Goal: Task Accomplishment & Management: Use online tool/utility

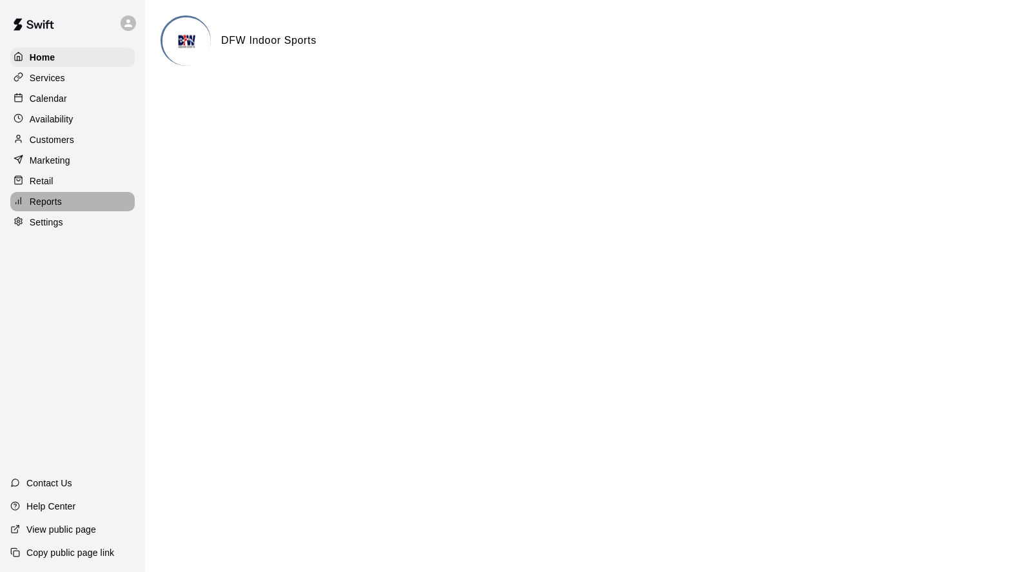
click at [34, 207] on p "Reports" at bounding box center [46, 201] width 32 height 13
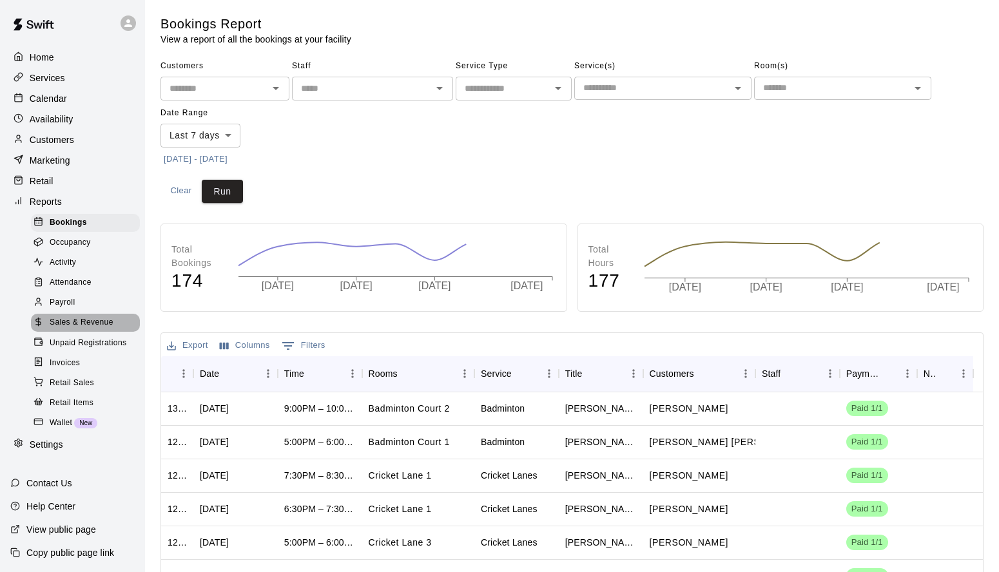
click at [64, 318] on span "Sales & Revenue" at bounding box center [82, 323] width 64 height 13
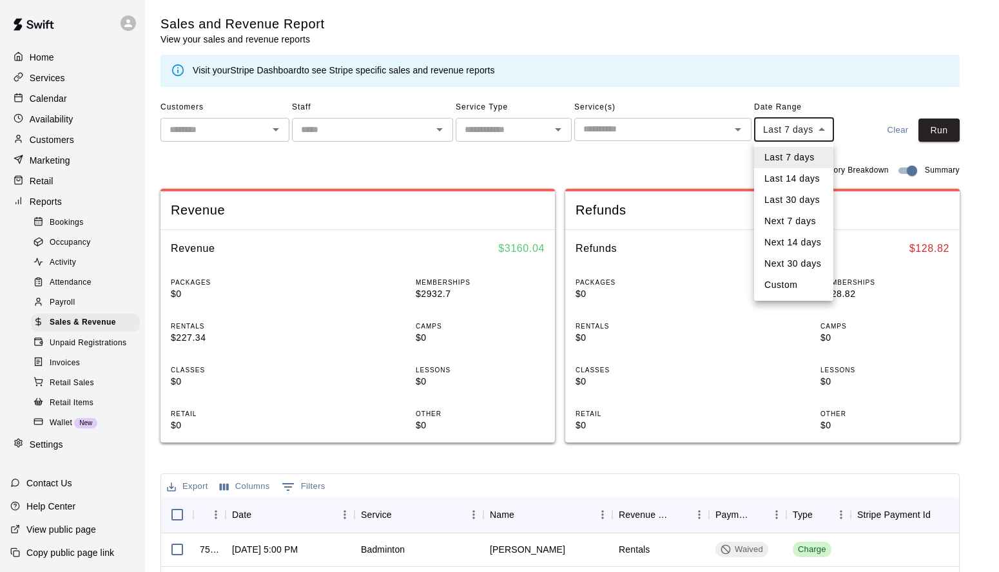
click at [783, 132] on body "Home Services Calendar Availability Customers Marketing Retail Reports Bookings…" at bounding box center [499, 465] width 999 height 930
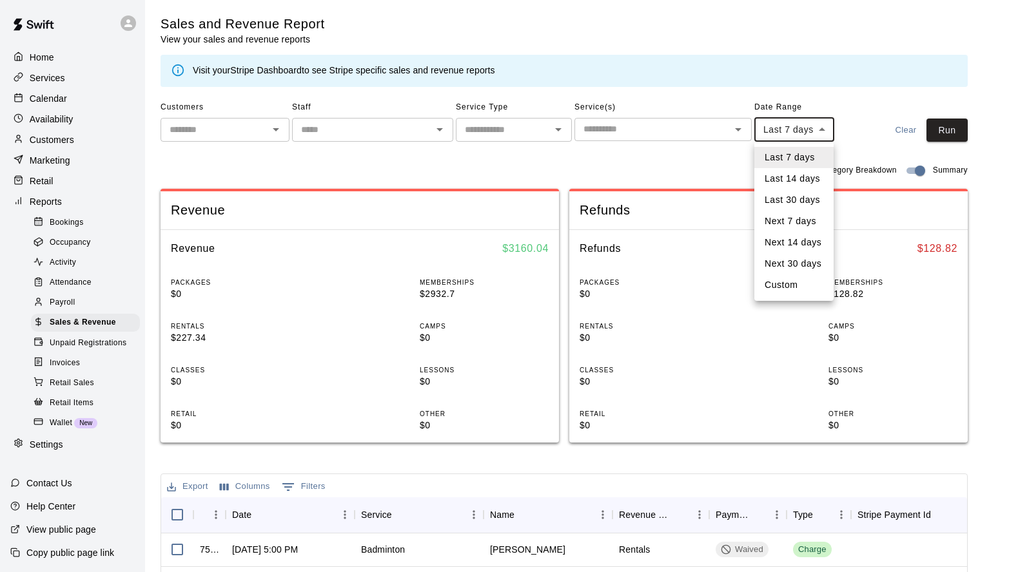
click at [716, 170] on div at bounding box center [504, 286] width 1009 height 572
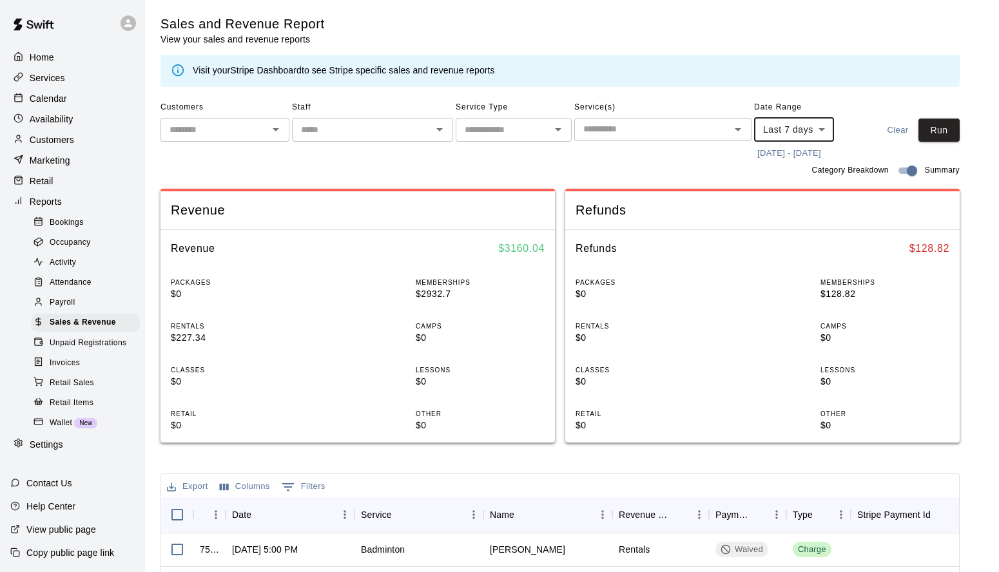
click at [780, 157] on button "[DATE] - [DATE]" at bounding box center [789, 154] width 70 height 20
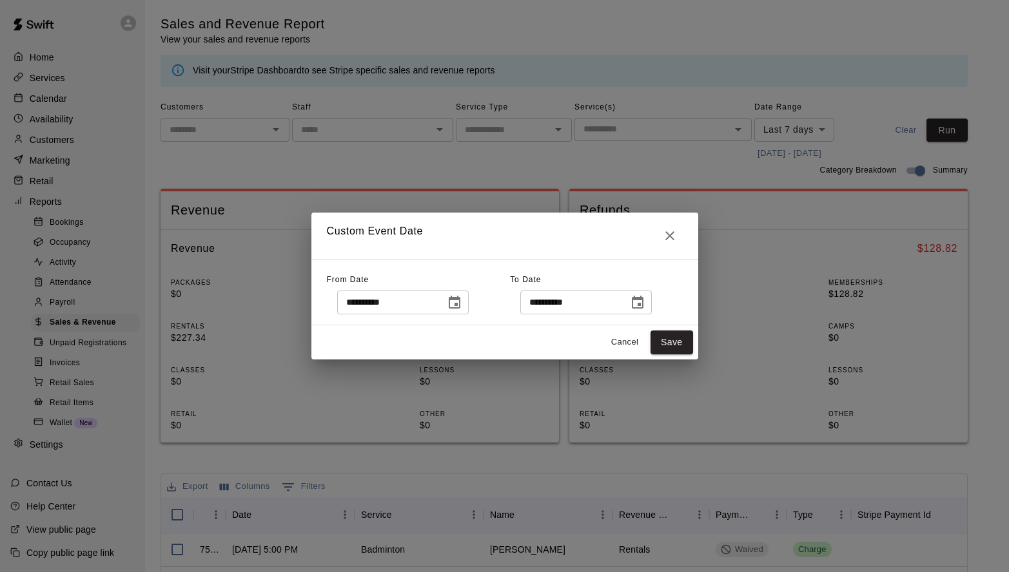
click at [462, 302] on icon "Choose date, selected date is Aug 6, 2025" at bounding box center [454, 302] width 15 height 15
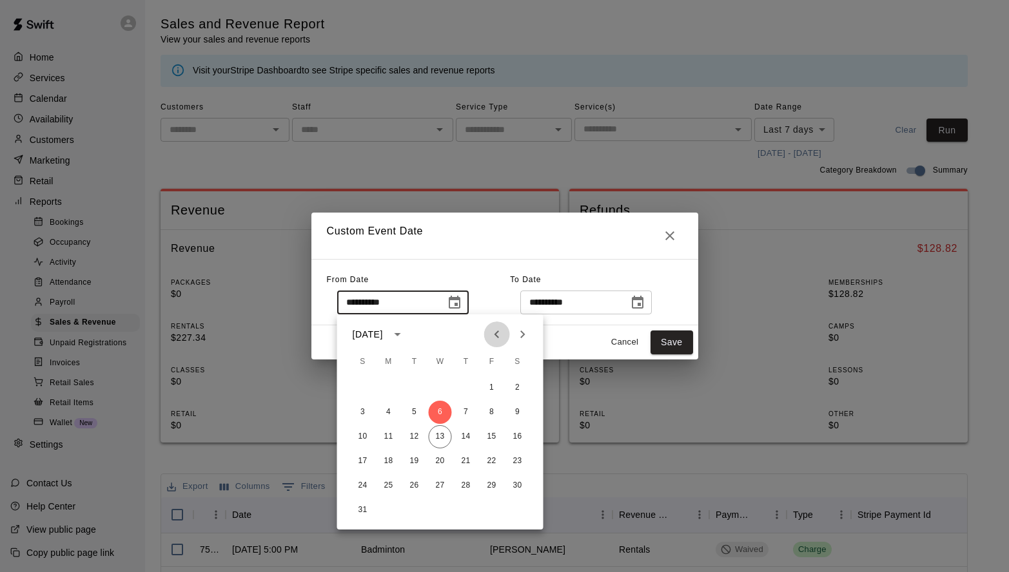
click at [494, 333] on icon "Previous month" at bounding box center [496, 334] width 15 height 15
click at [416, 388] on button "1" at bounding box center [414, 387] width 23 height 23
type input "**********"
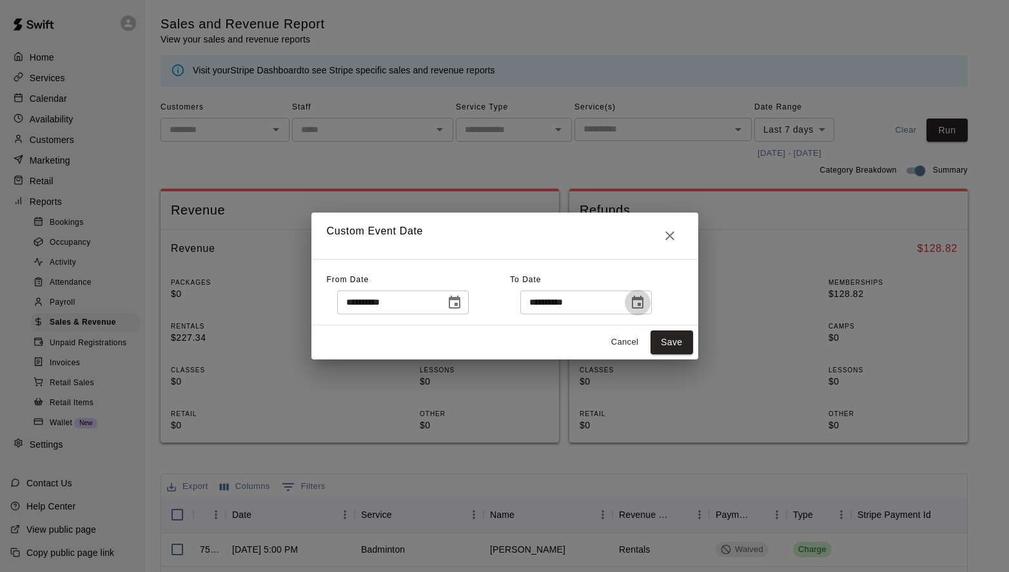
click at [643, 300] on icon "Choose date, selected date is Aug 13, 2025" at bounding box center [638, 302] width 12 height 13
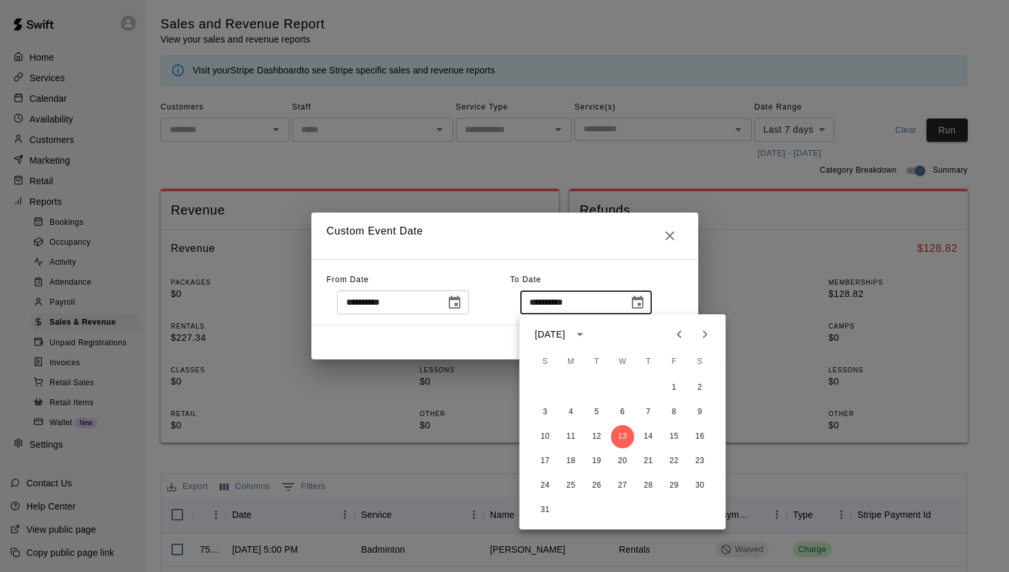
click at [680, 335] on icon "Previous month" at bounding box center [679, 334] width 15 height 15
click at [643, 487] on button "31" at bounding box center [648, 485] width 23 height 23
type input "**********"
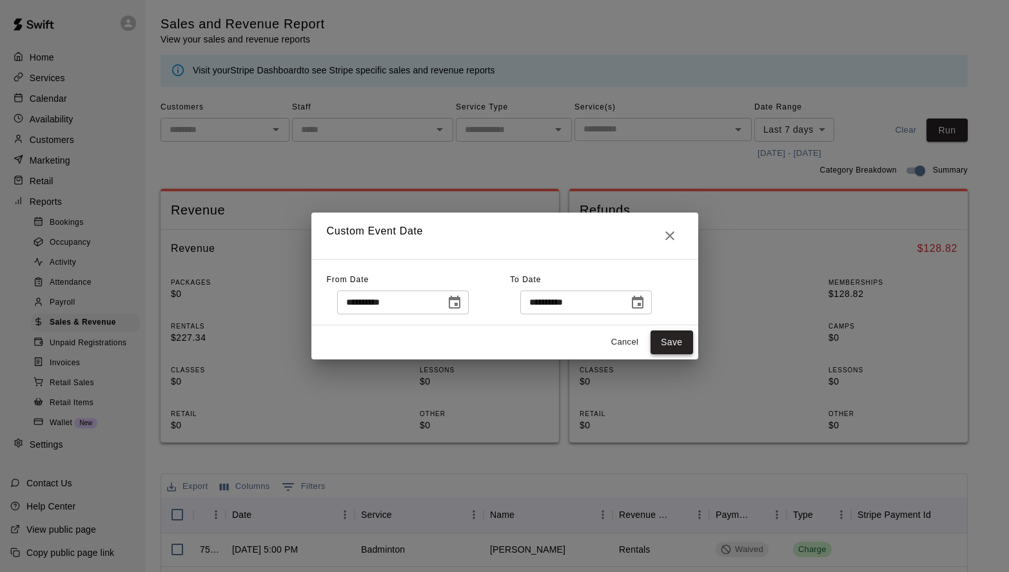
click at [672, 348] on button "Save" at bounding box center [671, 343] width 43 height 24
type input "******"
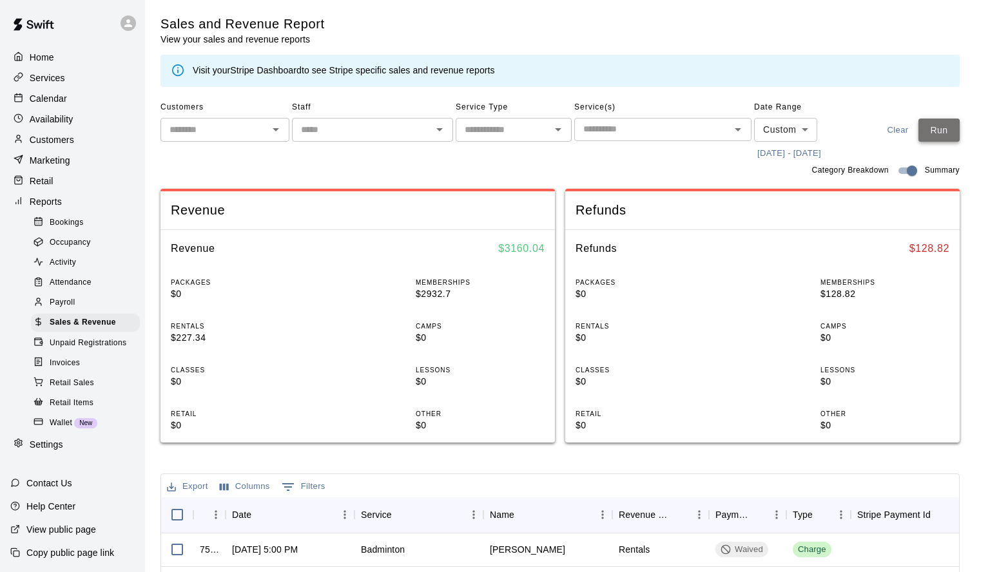
click at [953, 129] on button "Run" at bounding box center [939, 131] width 41 height 24
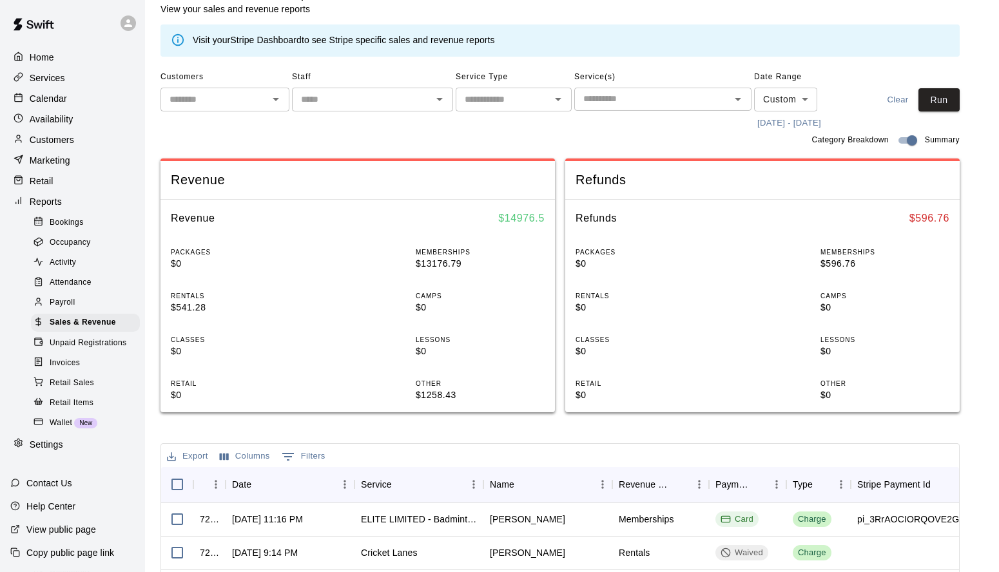
scroll to position [31, 0]
